Goal: Transaction & Acquisition: Purchase product/service

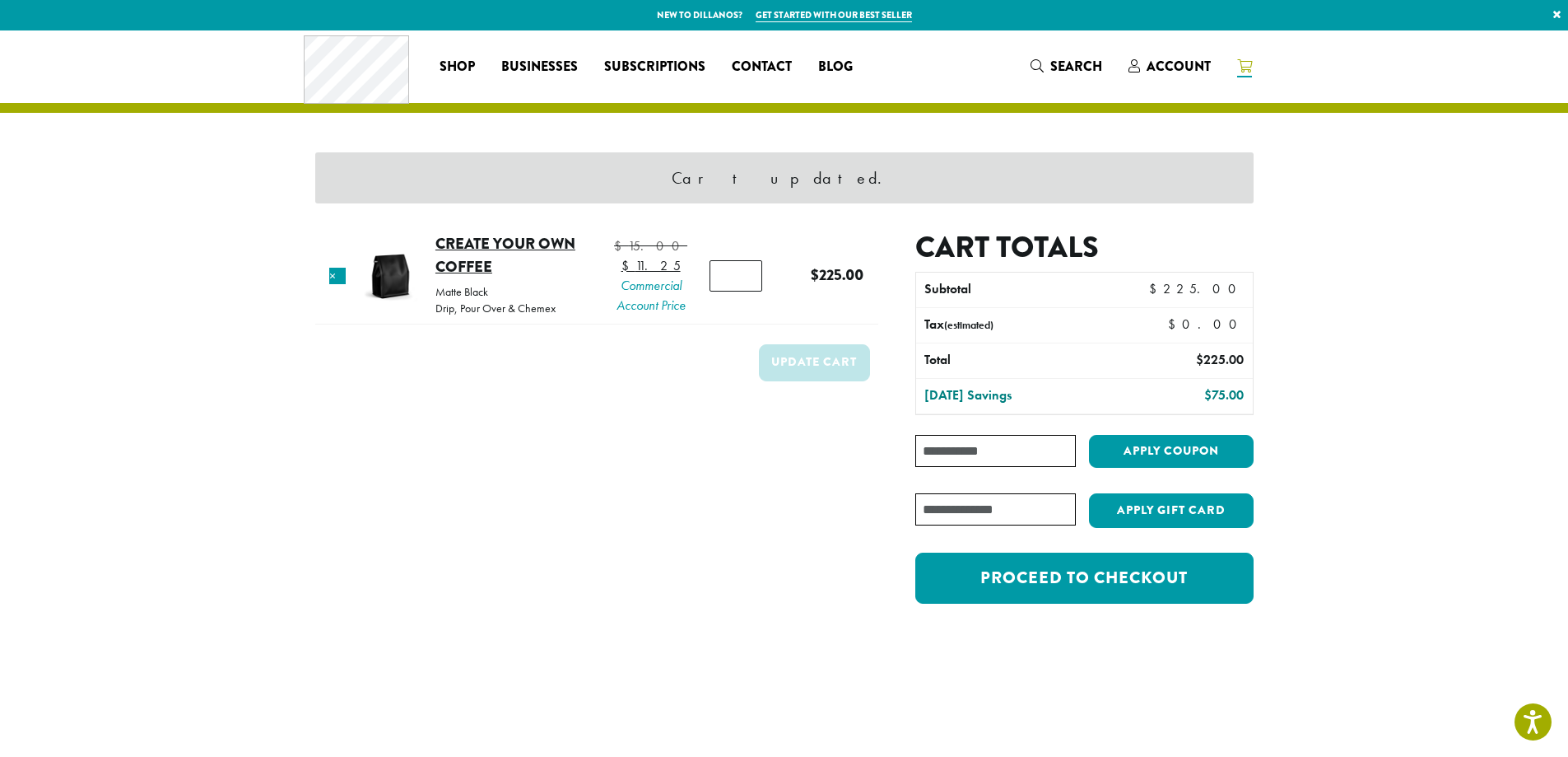
click at [468, 258] on link "Create Your Own Coffee" at bounding box center [505, 254] width 140 height 46
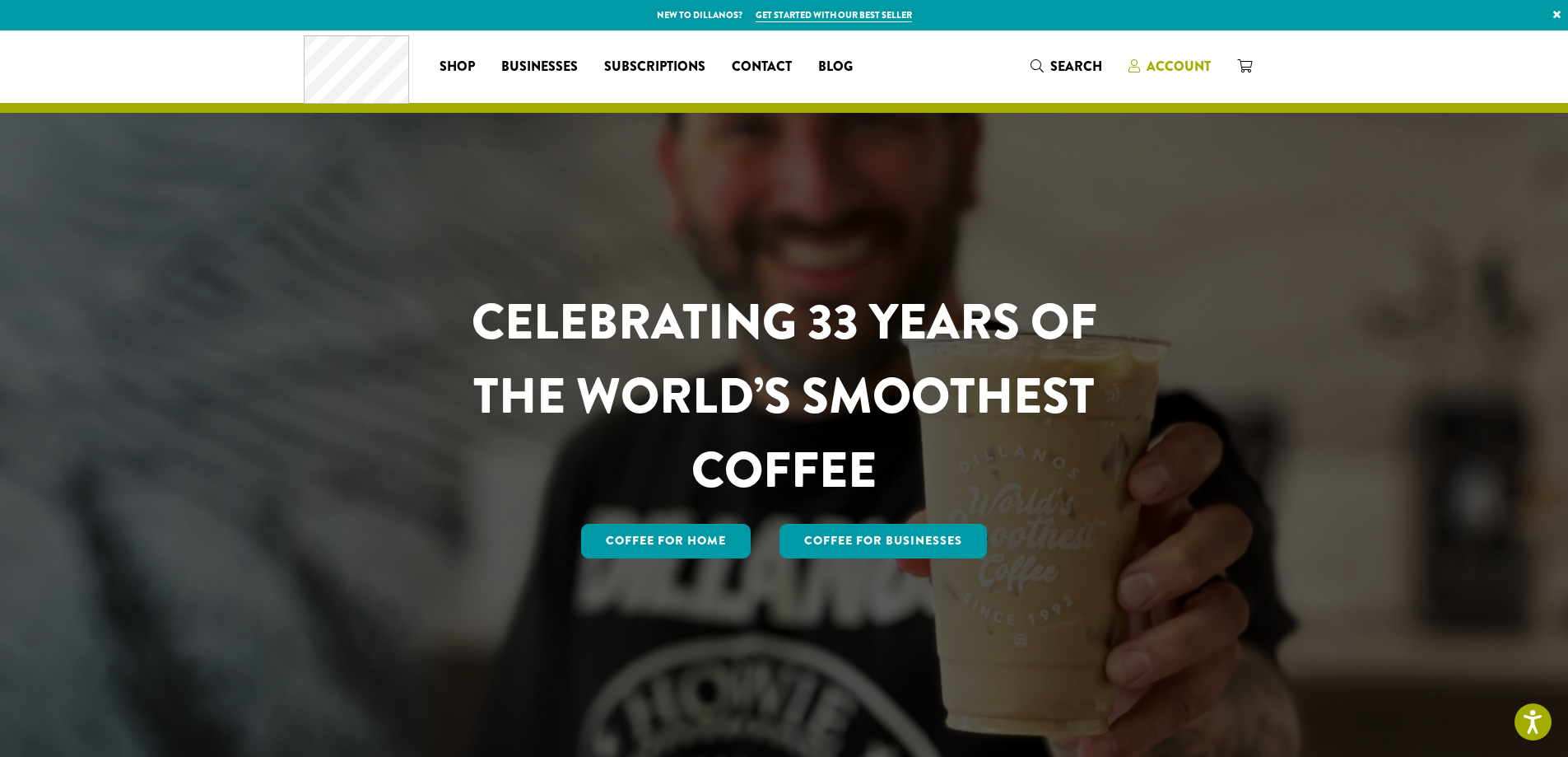
click at [1180, 69] on span "Account" at bounding box center [1179, 66] width 64 height 19
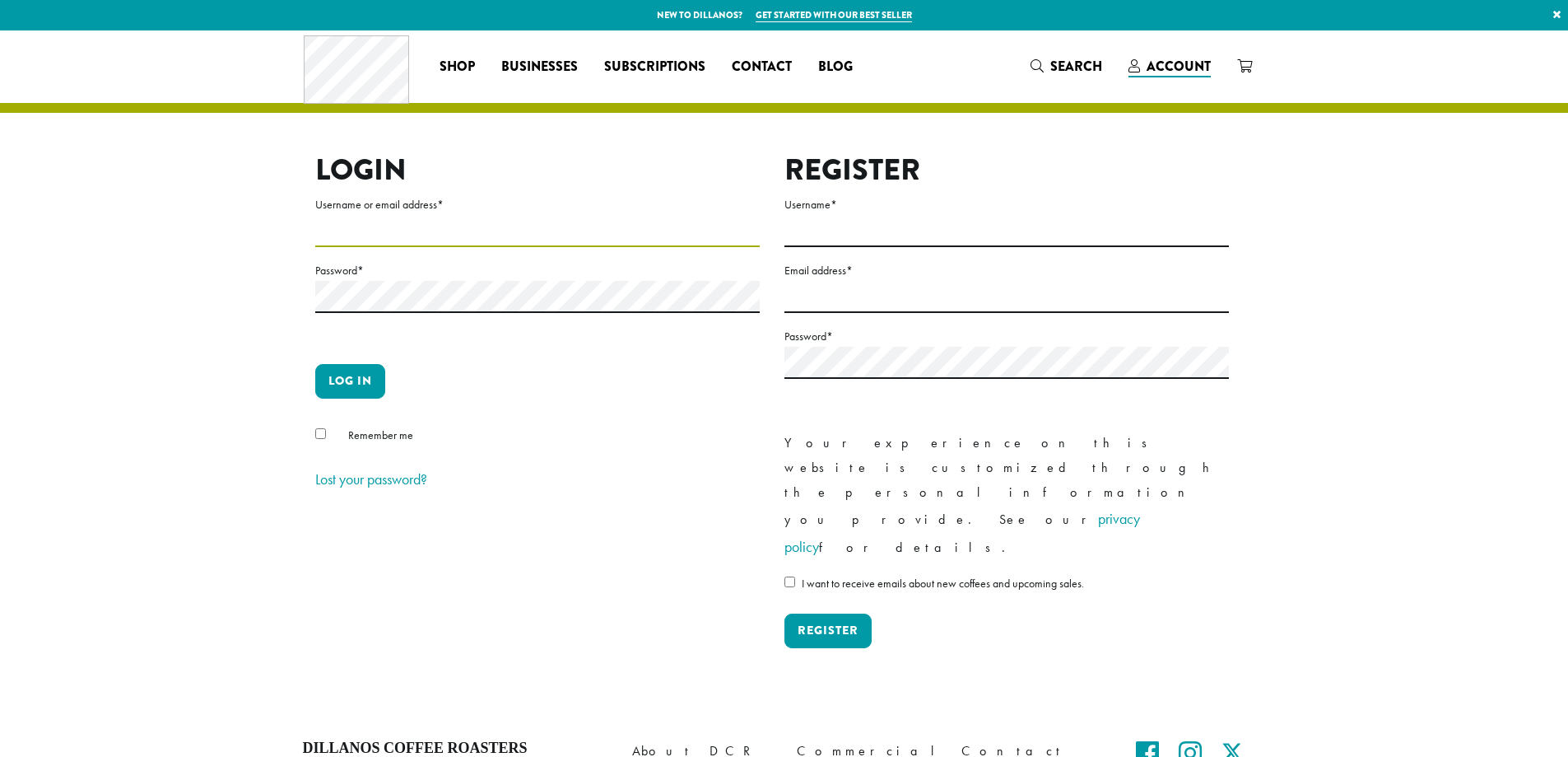
click at [377, 228] on input "Username or email address *" at bounding box center [537, 231] width 444 height 32
type input "**********"
click at [370, 373] on button "Log in" at bounding box center [350, 381] width 70 height 35
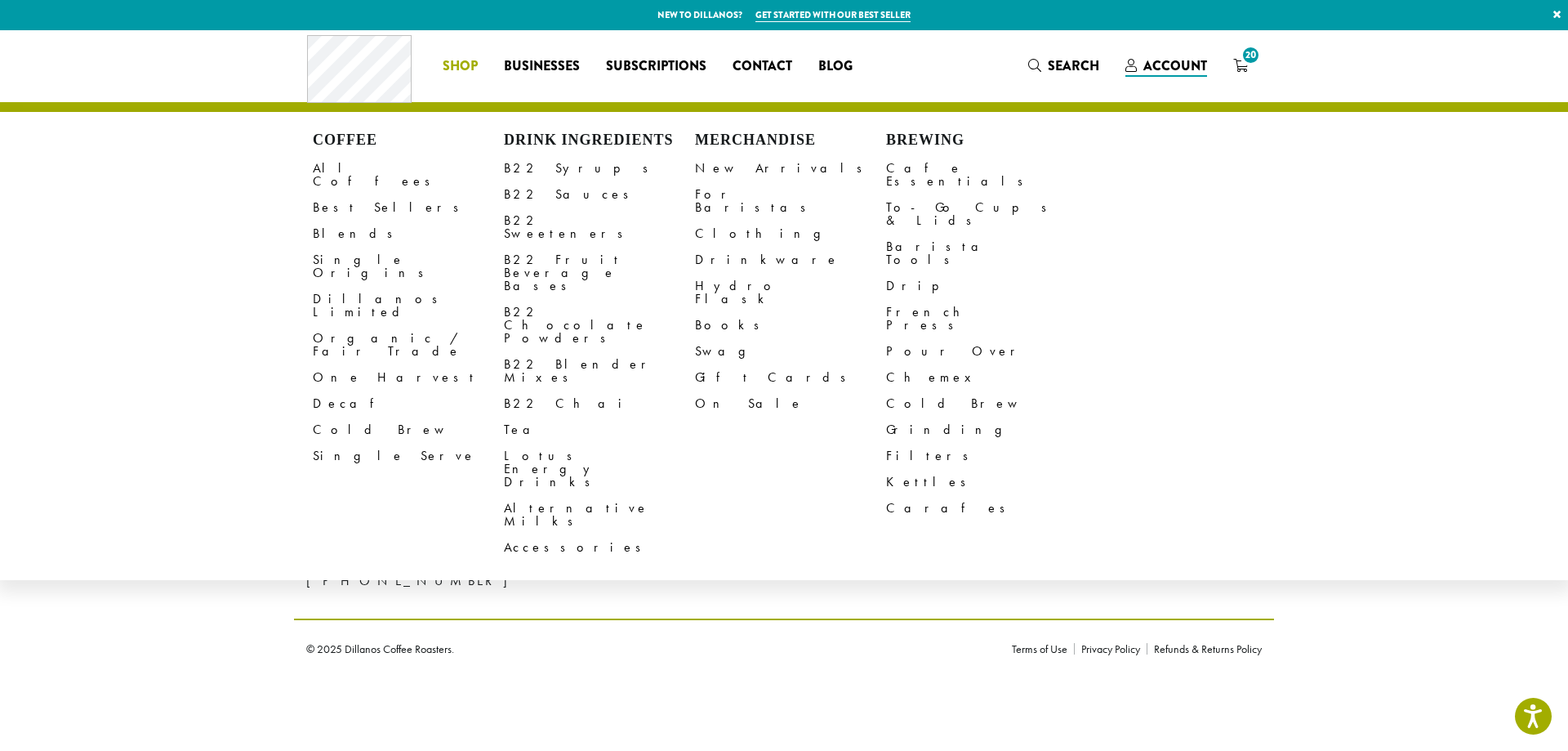
click at [460, 74] on span "Shop" at bounding box center [460, 66] width 35 height 20
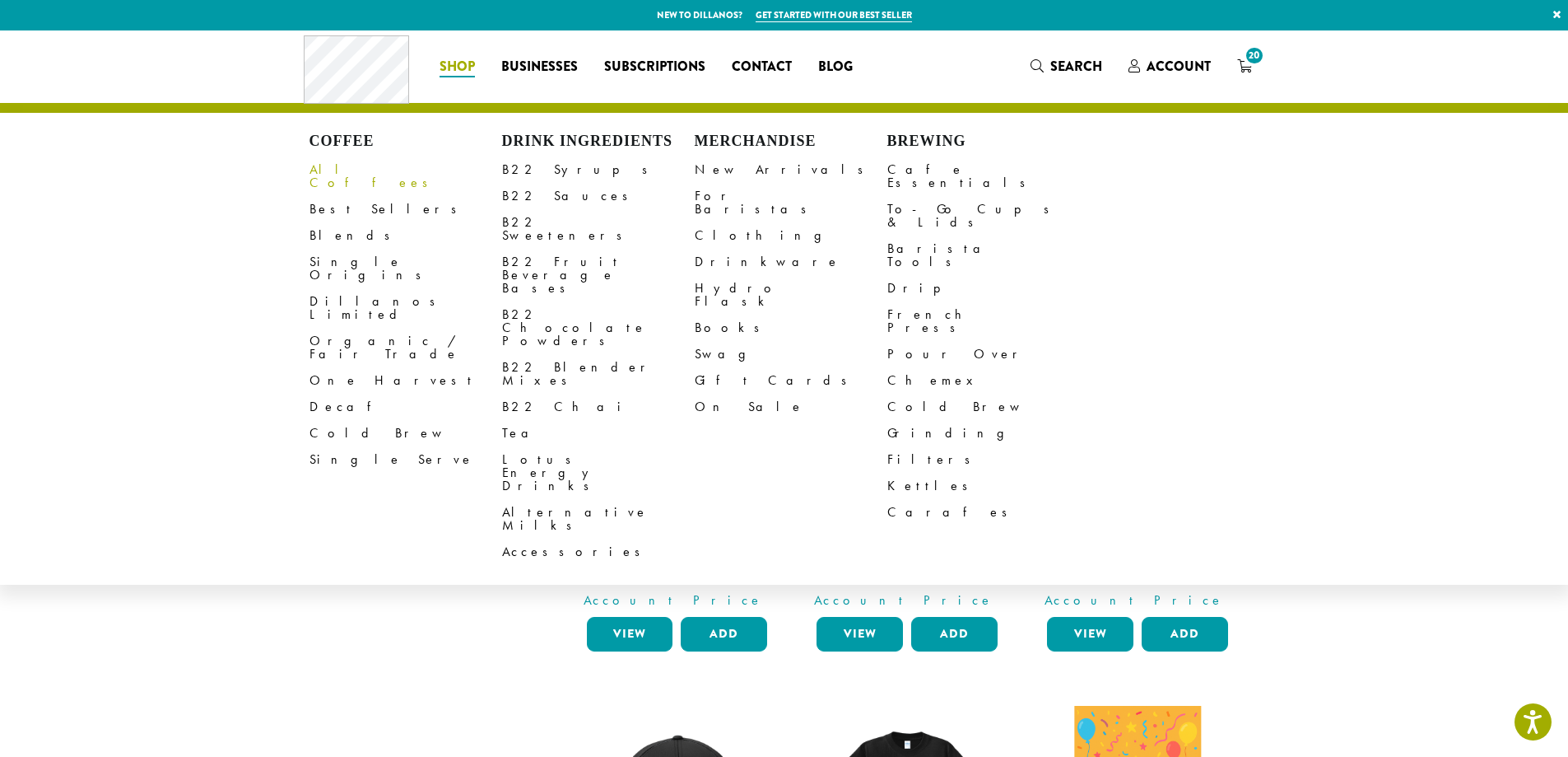
click at [344, 164] on link "All Coffees" at bounding box center [406, 176] width 193 height 39
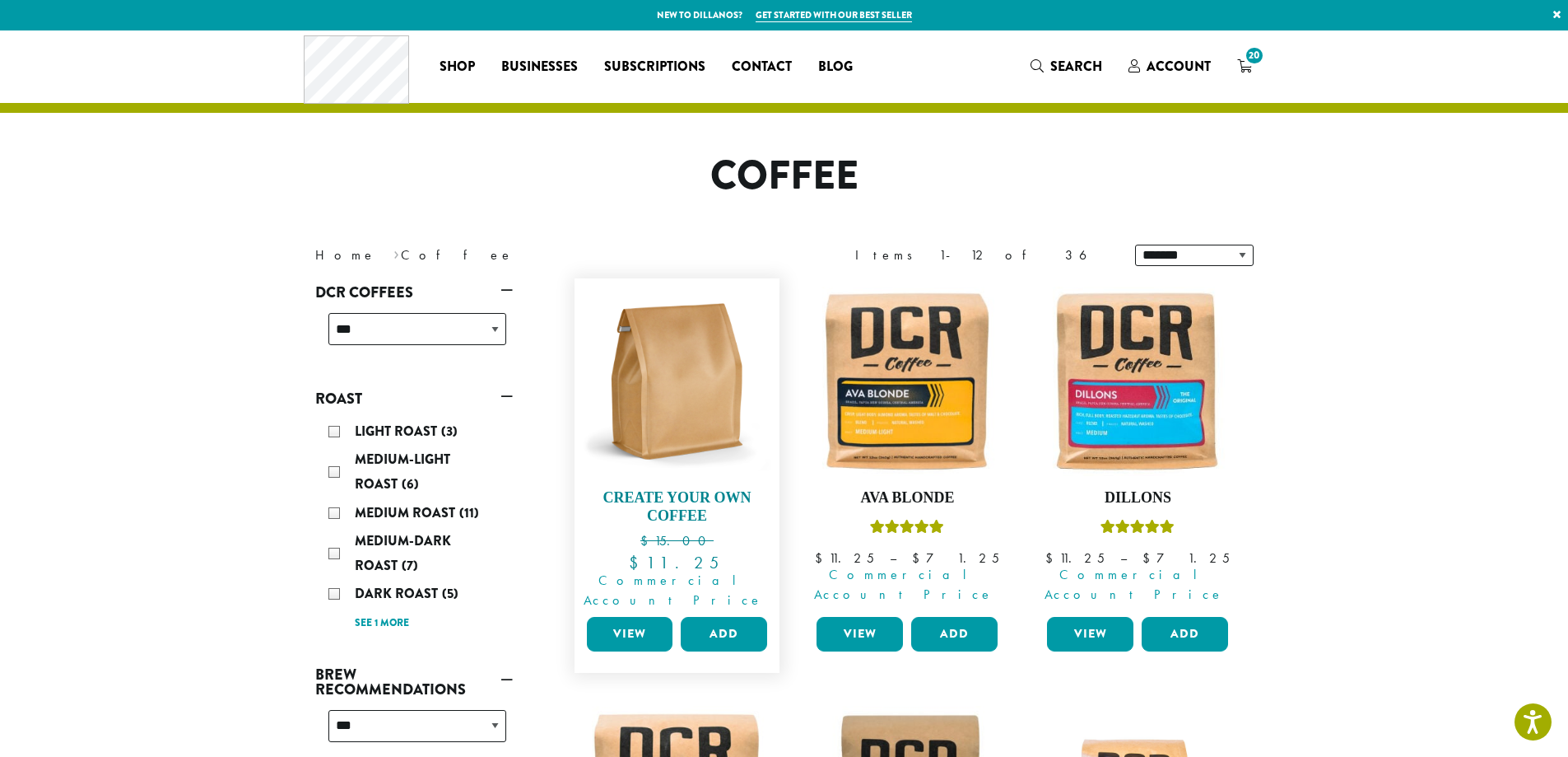
click at [646, 388] on img at bounding box center [676, 381] width 189 height 189
